Goal: Task Accomplishment & Management: Complete application form

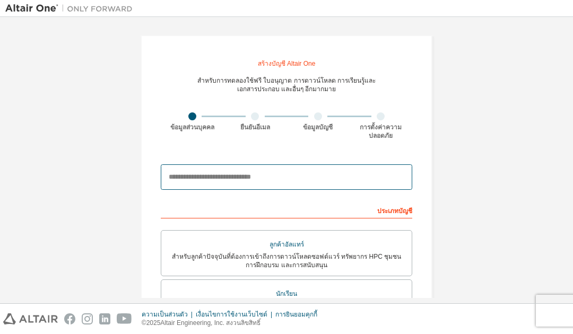
click at [297, 170] on input "email" at bounding box center [286, 176] width 251 height 25
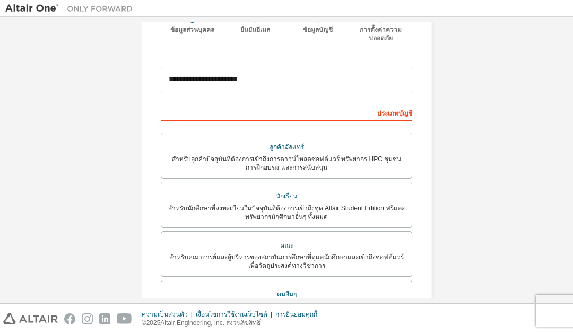
scroll to position [100, 0]
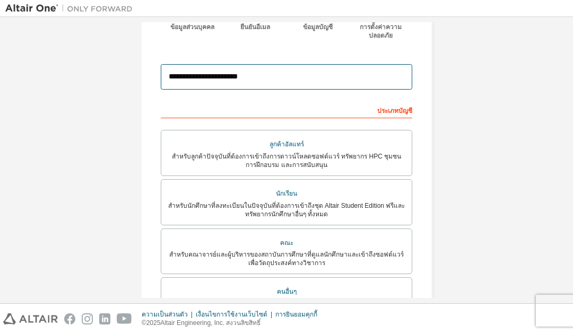
type input "**********"
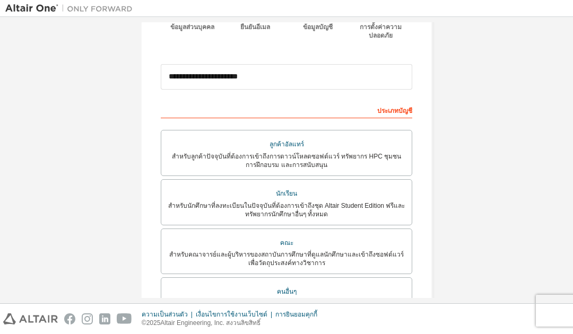
click at [383, 202] on font "สำหรับนักศึกษาที่ลงทะเบียนในปัจจุบันที่ต้องการเข้าถึงชุด Altair Student Edition…" at bounding box center [286, 210] width 237 height 16
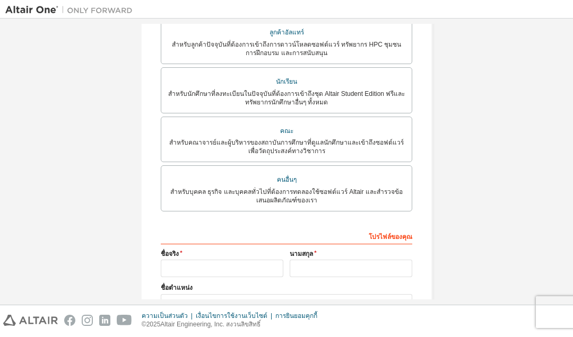
scroll to position [215, 0]
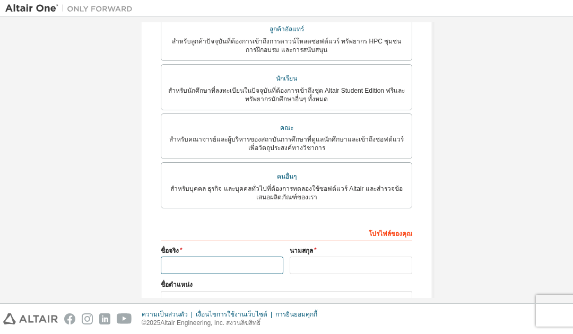
click at [244, 259] on input "text" at bounding box center [222, 266] width 123 height 18
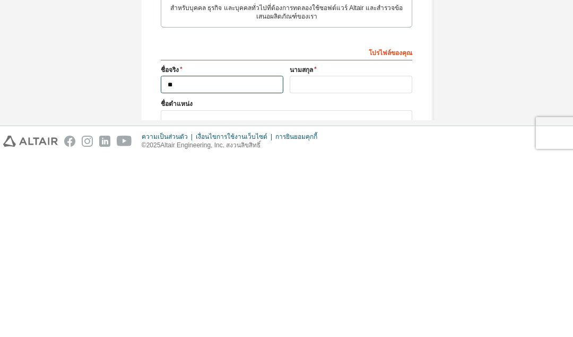
type input "*"
type input "*********"
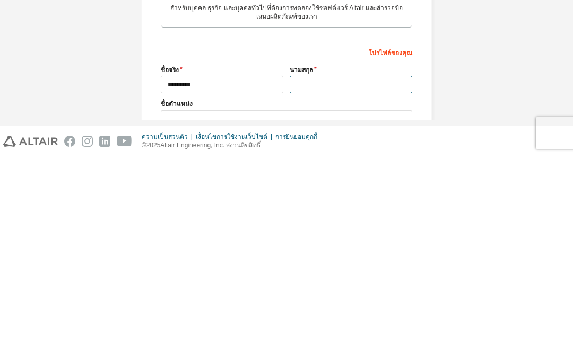
click at [337, 257] on input "text" at bounding box center [351, 266] width 123 height 18
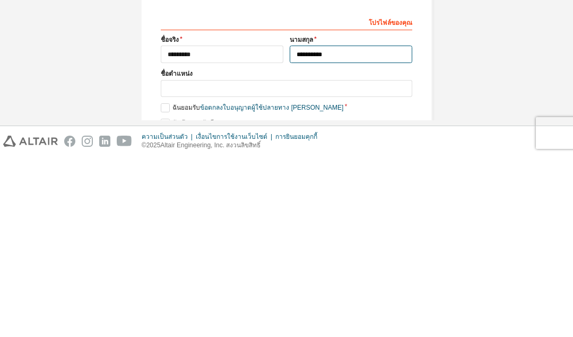
scroll to position [247, 0]
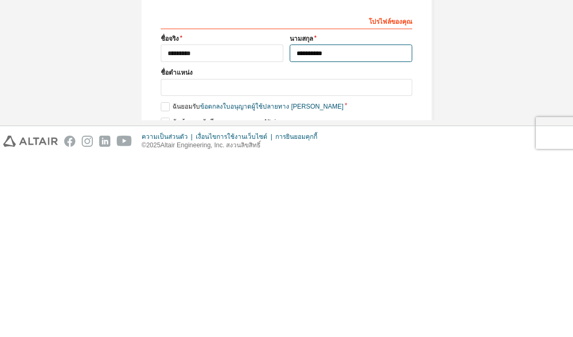
type input "**********"
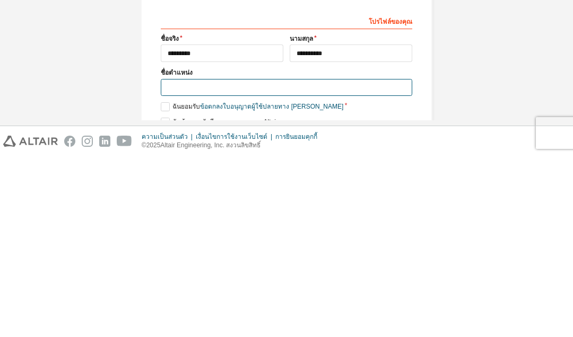
click at [367, 260] on input "text" at bounding box center [286, 269] width 251 height 18
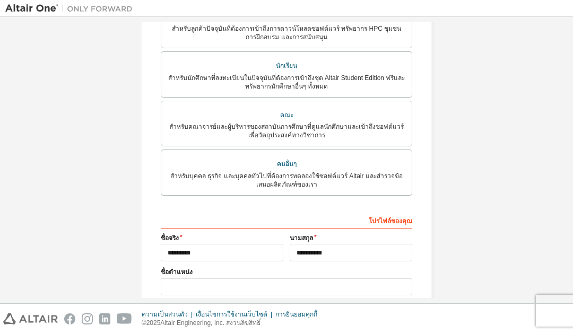
scroll to position [229, 0]
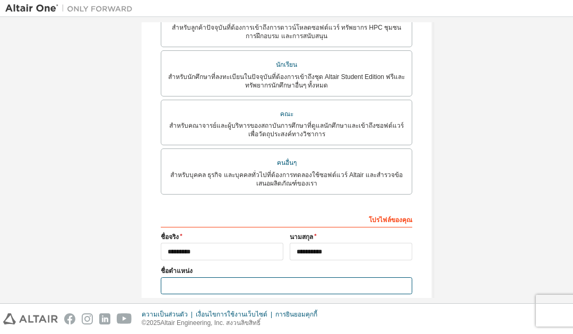
click at [262, 277] on input "text" at bounding box center [286, 286] width 251 height 18
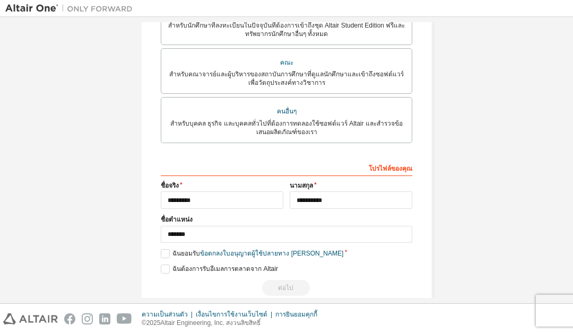
scroll to position [281, 0]
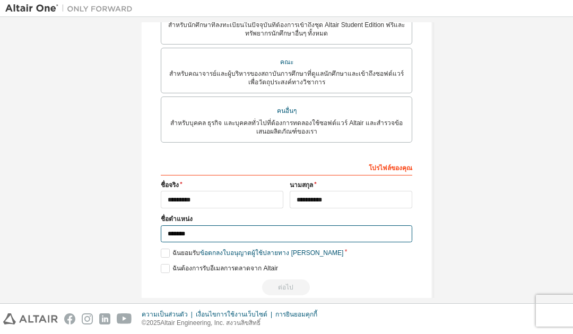
type input "*******"
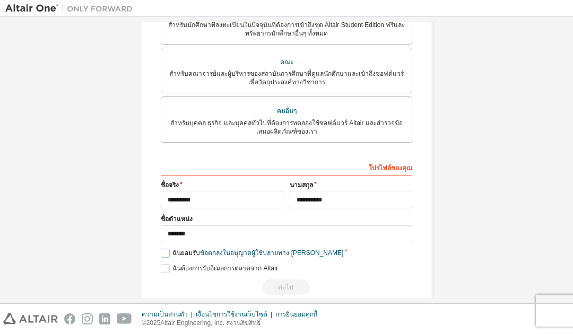
click at [165, 249] on label "ฉันยอมรับ ข้อตกลงใบอนุญาตผู้ใช้ปลายทาง เชิงวิชาการ" at bounding box center [252, 253] width 183 height 9
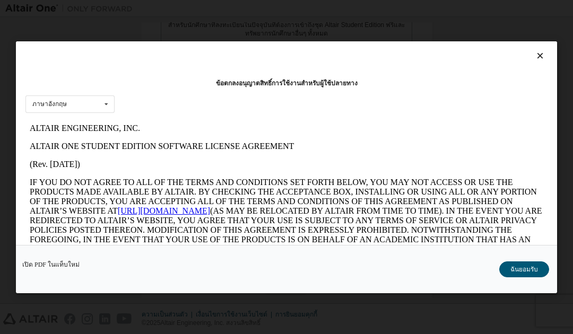
scroll to position [0, 0]
click at [532, 269] on font "ฉันยอมรับ" at bounding box center [524, 269] width 28 height 7
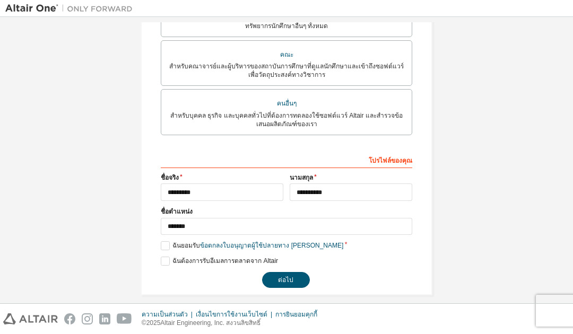
scroll to position [288, 0]
click at [288, 277] on font "ต่อไป" at bounding box center [285, 280] width 15 height 7
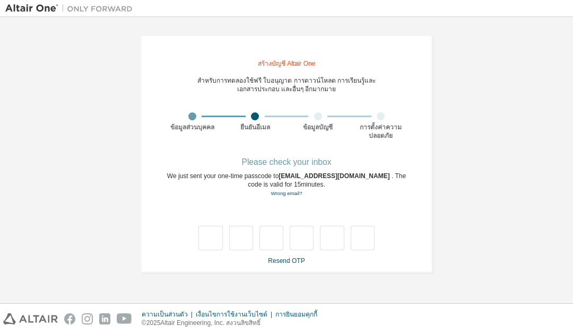
scroll to position [0, 0]
click at [196, 284] on div "**********" at bounding box center [286, 160] width 562 height 276
click at [294, 258] on font "ส่ง OTP อีกครั้ง" at bounding box center [286, 261] width 41 height 7
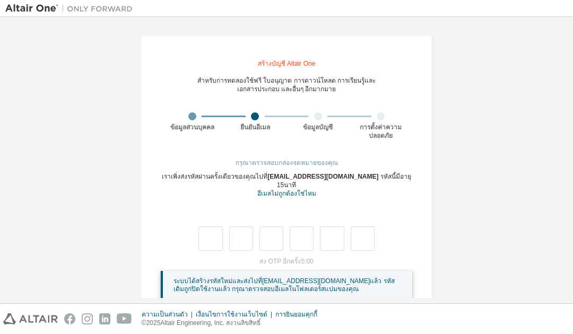
click at [49, 86] on div "**********" at bounding box center [286, 170] width 562 height 297
click at [215, 227] on input "text" at bounding box center [210, 239] width 24 height 24
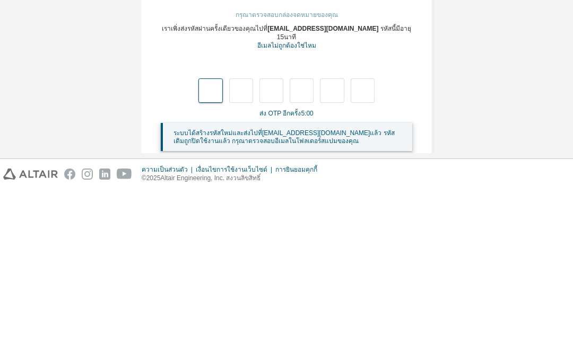
type input "*"
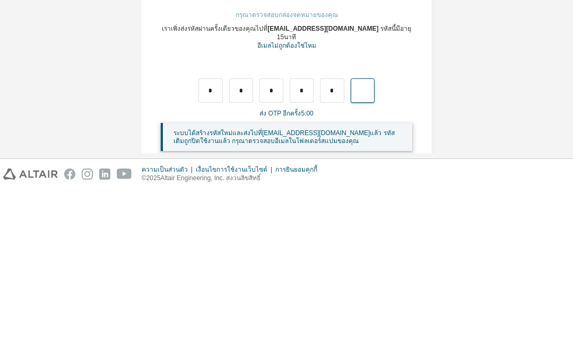
type input "*"
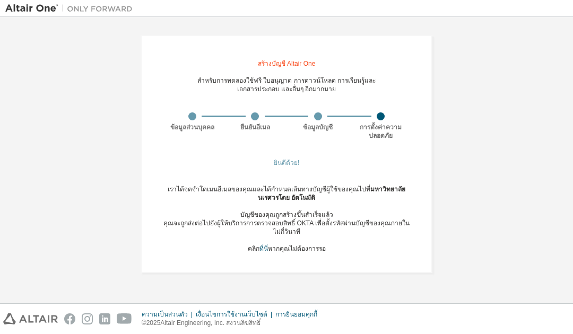
click at [354, 241] on div "เราได้จดจำโดเมนอีเมลของคุณและได้กำหนดเส้นทางบัญชีผู้ใช้ของคุณไปที่ มหาวิทยาลัยน…" at bounding box center [286, 219] width 251 height 68
click at [305, 245] on font "หากคุณไม่ต้องการรอ" at bounding box center [297, 248] width 58 height 7
click at [379, 305] on div "ความเป็นส่วนตัว เงื่อนไขการใช้งานเว็บไซต์ การยินยอมคุกกี้ © 2025 Altair Enginee…" at bounding box center [286, 319] width 573 height 30
